Goal: Check status: Check status

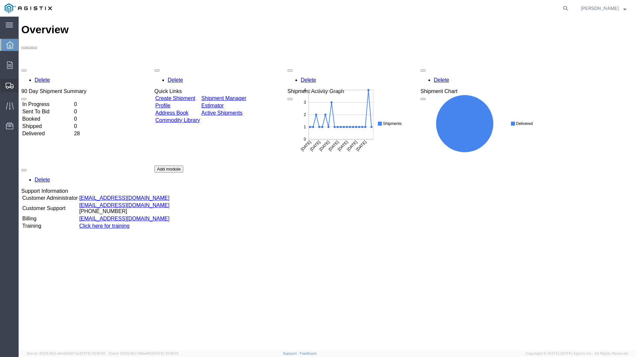
click at [0, 0] on span "Shipment Manager" at bounding box center [0, 0] width 0 height 0
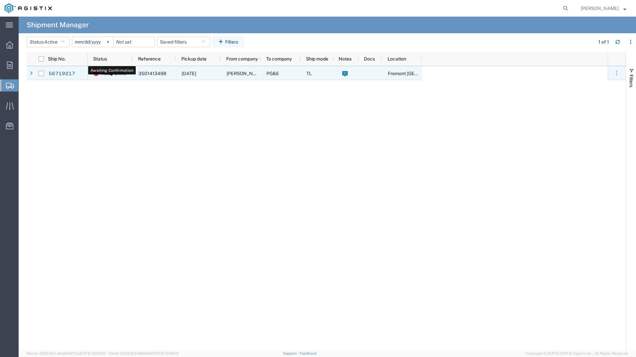
click at [119, 74] on span "Await Cfrm." at bounding box center [113, 74] width 25 height 14
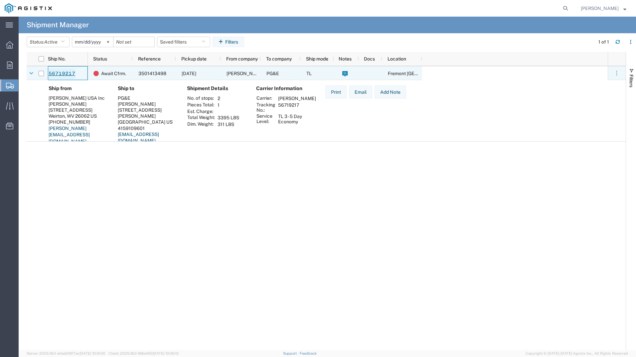
click at [59, 71] on link "56719217" at bounding box center [61, 74] width 27 height 11
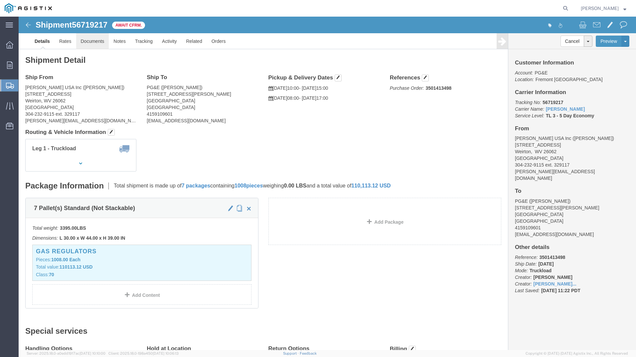
click link "Documents"
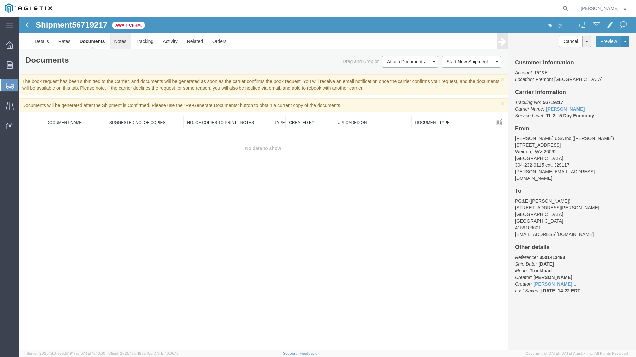
click at [114, 43] on link "Notes" at bounding box center [121, 41] width 22 height 16
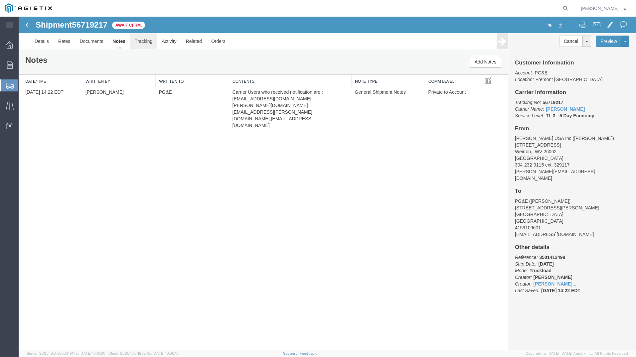
click at [153, 43] on link "Tracking" at bounding box center [143, 41] width 27 height 16
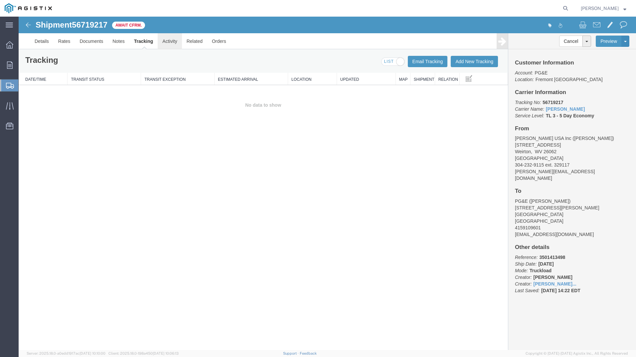
click at [174, 48] on link "Activity" at bounding box center [170, 41] width 24 height 16
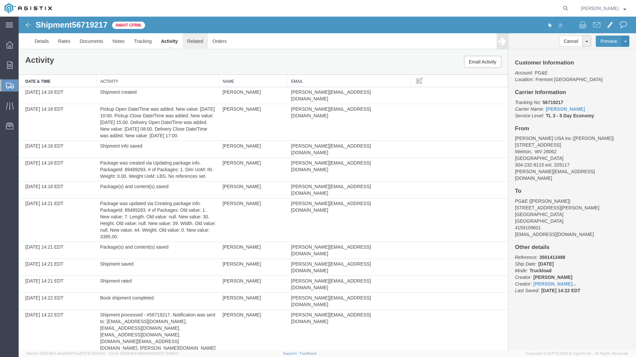
click at [198, 42] on link "Related" at bounding box center [195, 41] width 25 height 16
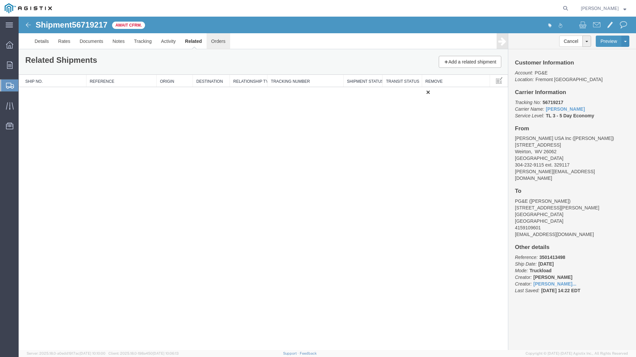
click at [220, 43] on link "Orders" at bounding box center [219, 41] width 24 height 16
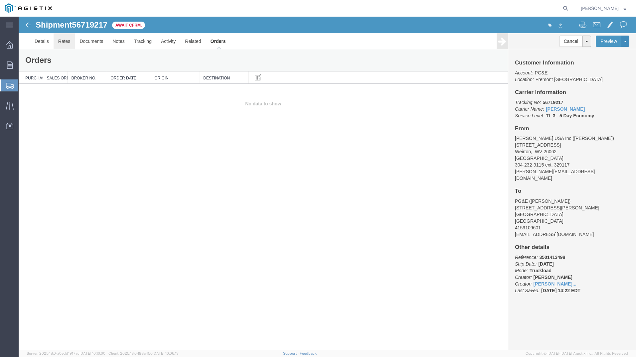
click at [61, 40] on link "Rates" at bounding box center [65, 41] width 22 height 16
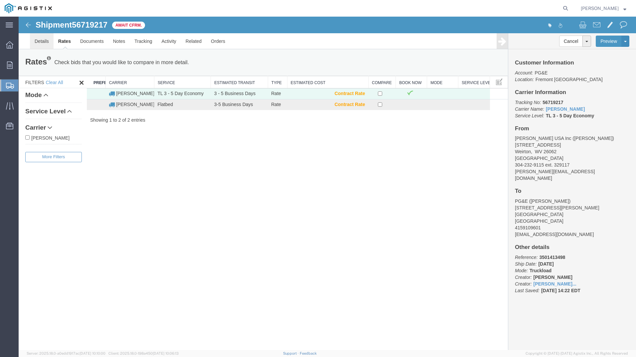
click at [47, 43] on link "Details" at bounding box center [42, 41] width 24 height 16
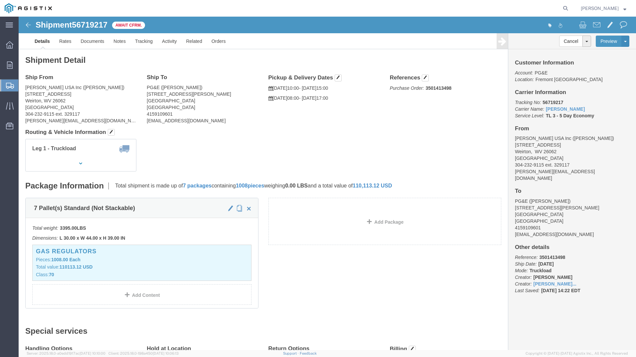
scroll to position [63, 0]
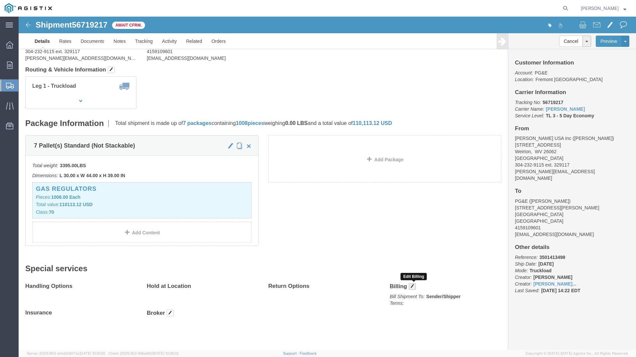
click span "button"
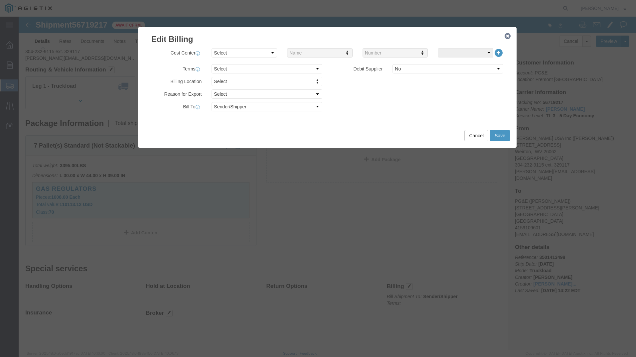
click div "Billing Location Select Select My Profile Location [GEOGRAPHIC_DATA] [GEOGRAPHI…"
click select "Select Recipient Account Sender/Shipper Third Party Account"
select select "RCPN"
click select "Select Recipient Account Sender/Shipper Third Party Account"
type input "PG&E"
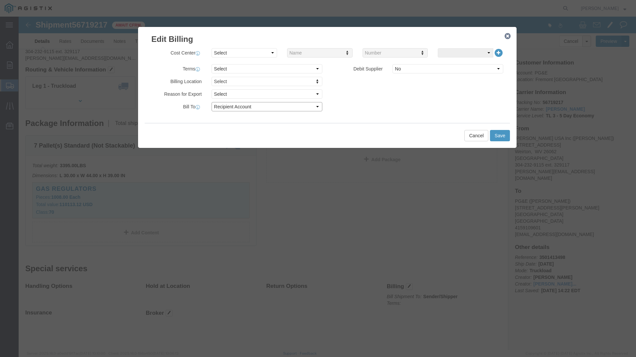
type input "[STREET_ADDRESS][PERSON_NAME]"
select select "US"
select select "CA"
type input "4159109601"
type input "[PERSON_NAME]"
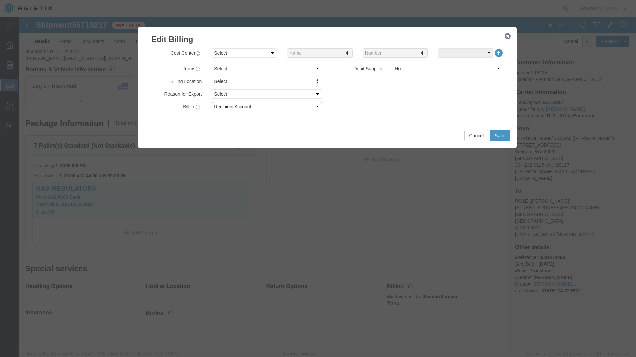
type input "Fremont"
type input "94538"
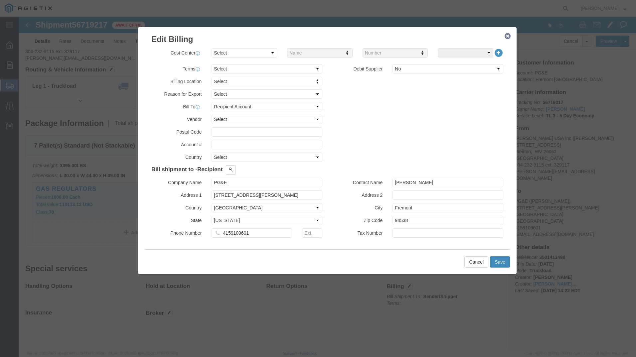
click button "Save"
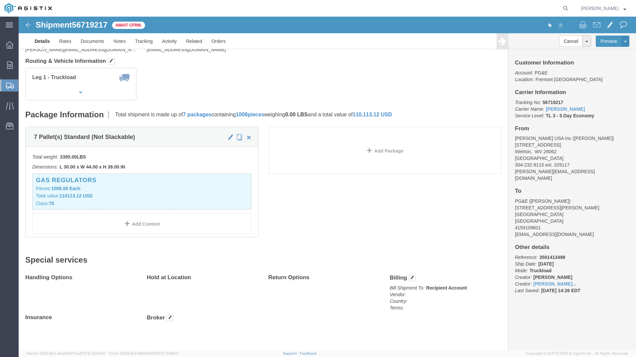
scroll to position [76, 0]
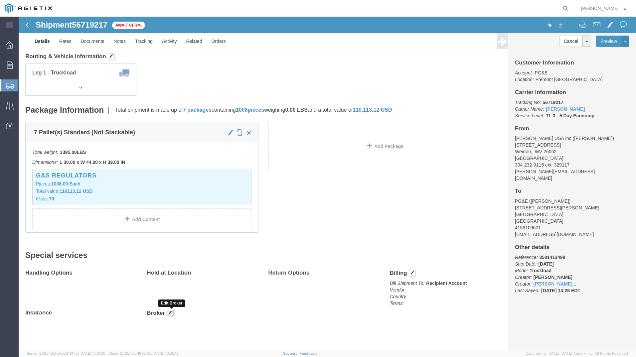
click span "button"
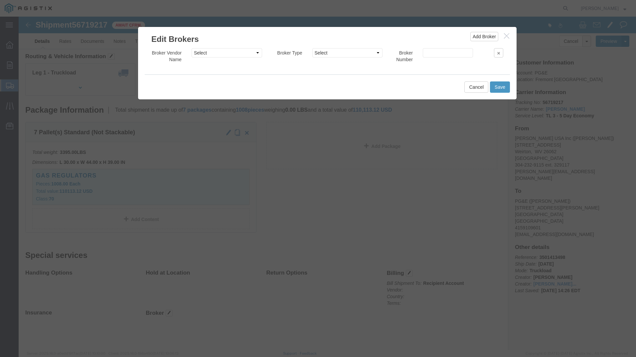
click icon "button"
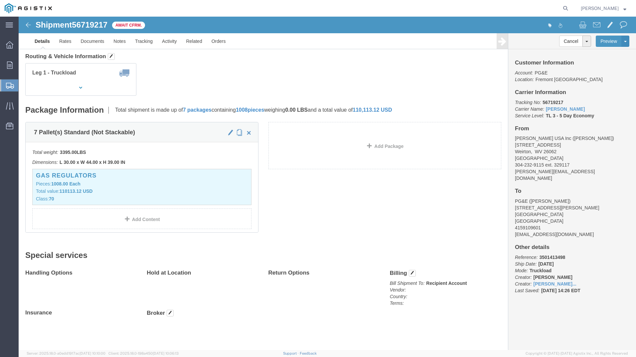
click div "Package Information Total shipment is made up of 7 packages containing 1008 pie…"
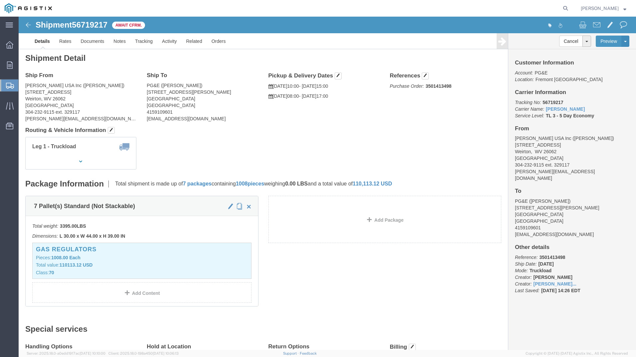
scroll to position [0, 0]
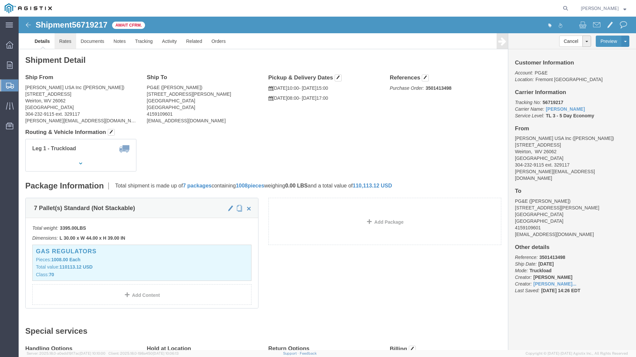
click link "Rates"
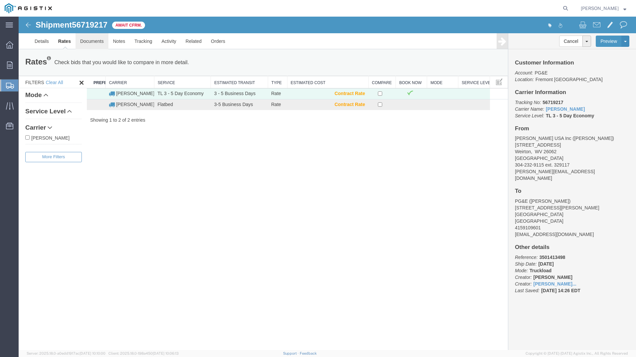
click at [91, 41] on link "Documents" at bounding box center [92, 41] width 33 height 16
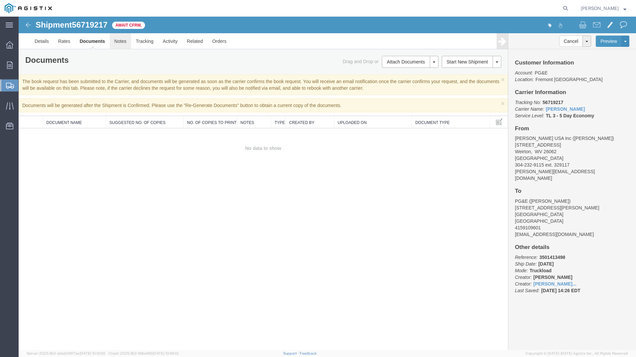
click at [118, 45] on link "Notes" at bounding box center [121, 41] width 22 height 16
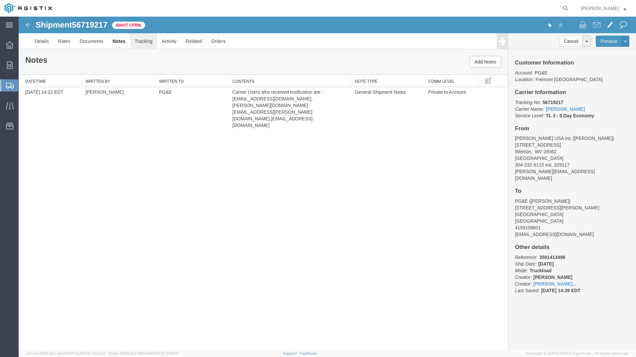
click at [142, 41] on link "Tracking" at bounding box center [143, 41] width 27 height 16
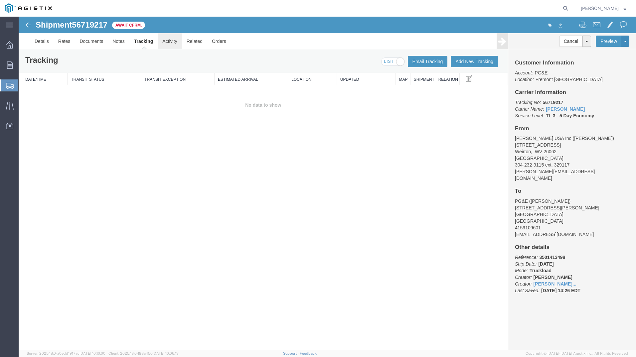
click at [167, 41] on link "Activity" at bounding box center [170, 41] width 24 height 16
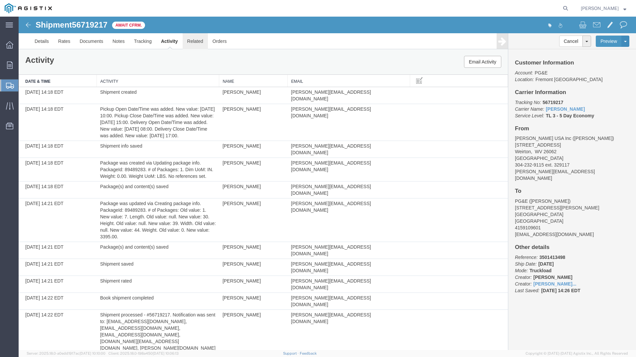
click at [190, 44] on link "Related" at bounding box center [195, 41] width 25 height 16
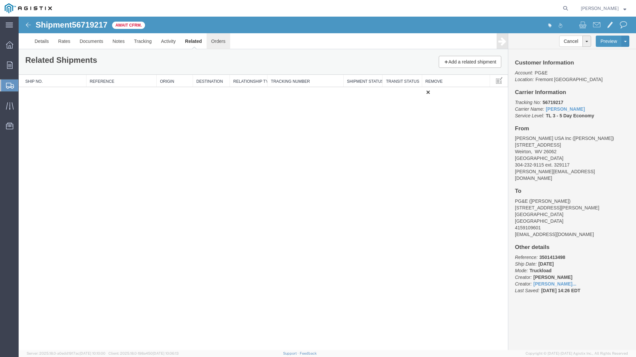
click at [222, 39] on link "Orders" at bounding box center [219, 41] width 24 height 16
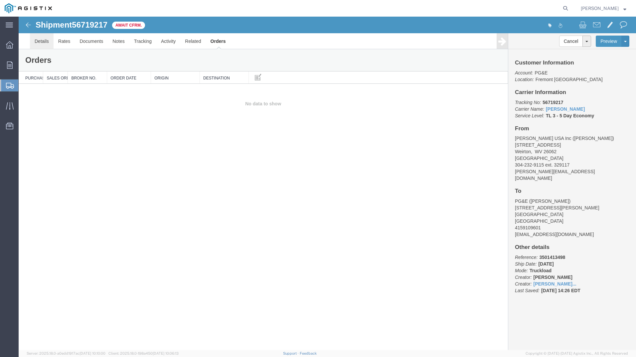
click at [36, 45] on link "Details" at bounding box center [42, 41] width 24 height 16
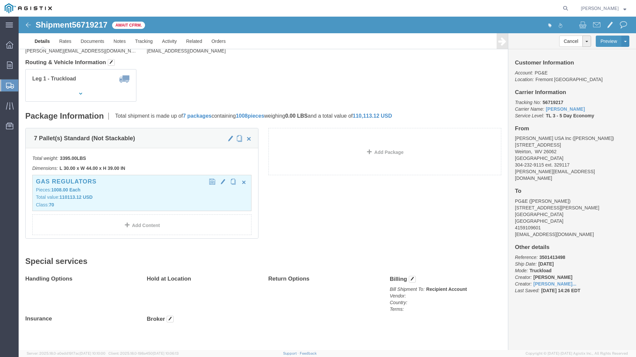
scroll to position [76, 0]
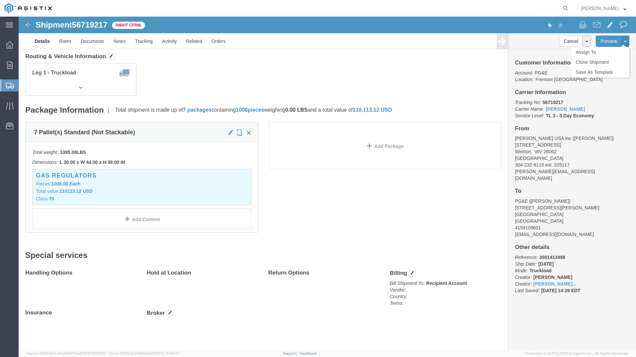
click button
click div "Shipment Detail Ship From [PERSON_NAME] USA Inc ([PERSON_NAME]) [STREET_ADDRESS…"
click at [8, 38] on div at bounding box center [9, 44] width 19 height 13
